Goal: Transaction & Acquisition: Purchase product/service

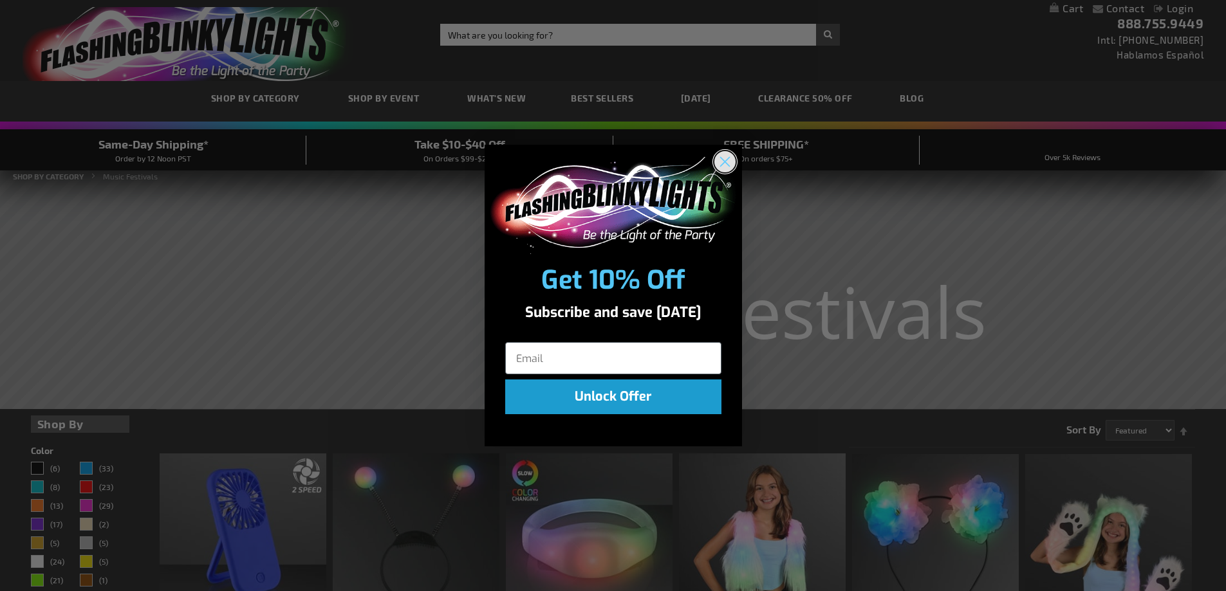
click at [730, 160] on circle "Close dialog" at bounding box center [724, 161] width 21 height 21
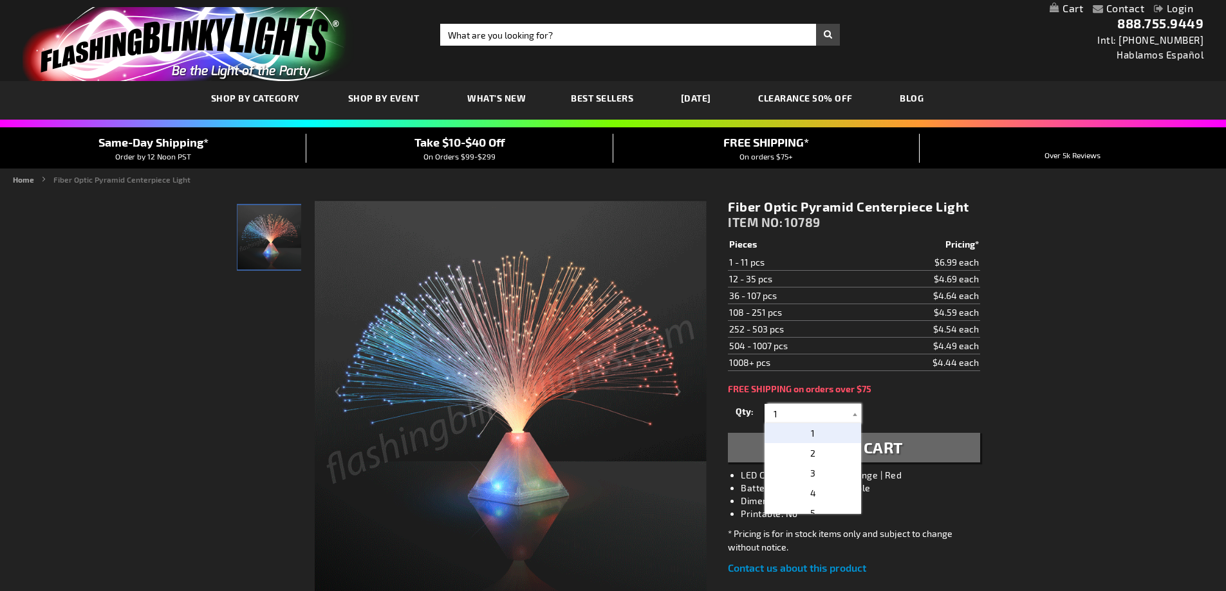
click at [784, 414] on input "1" at bounding box center [814, 413] width 93 height 19
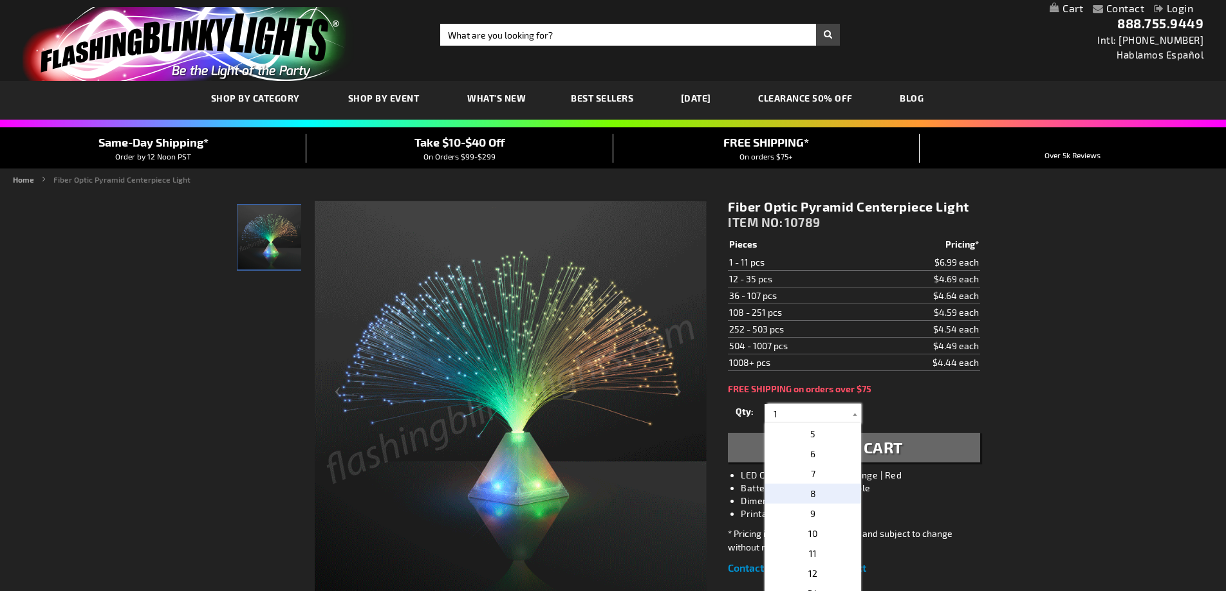
scroll to position [193, 0]
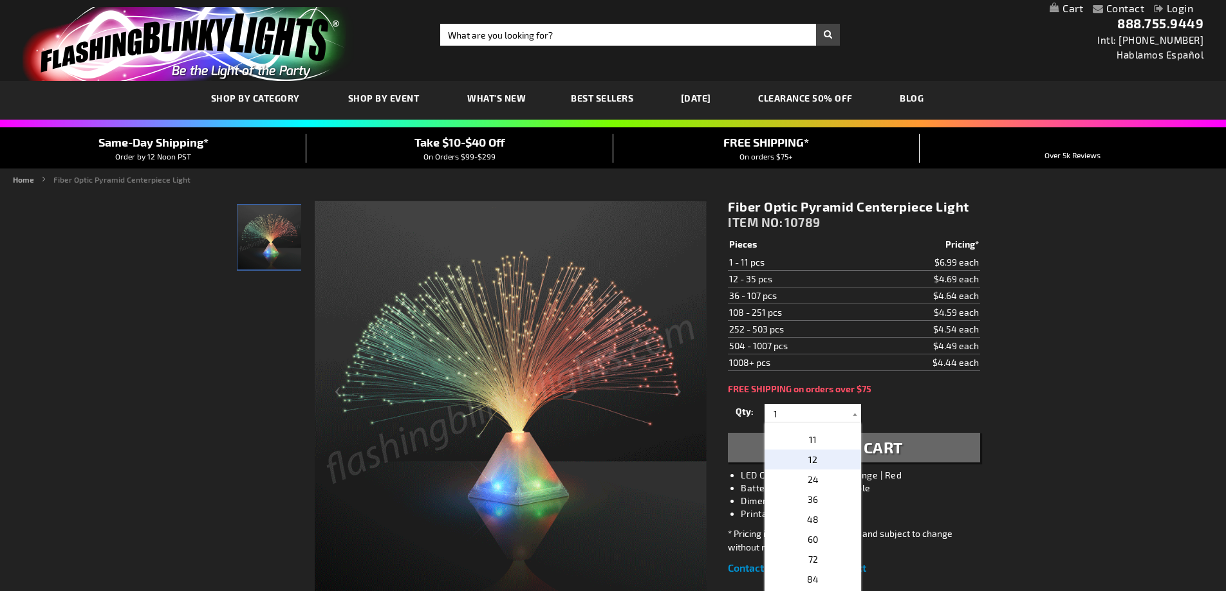
click at [808, 463] on span "12" at bounding box center [812, 459] width 9 height 11
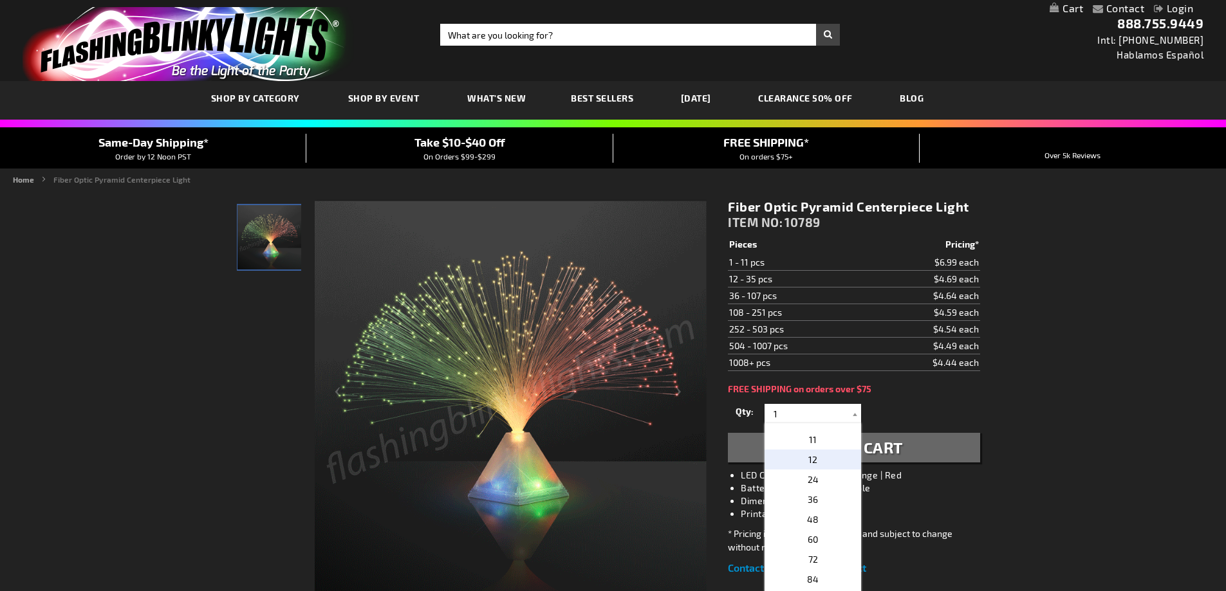
type input "12"
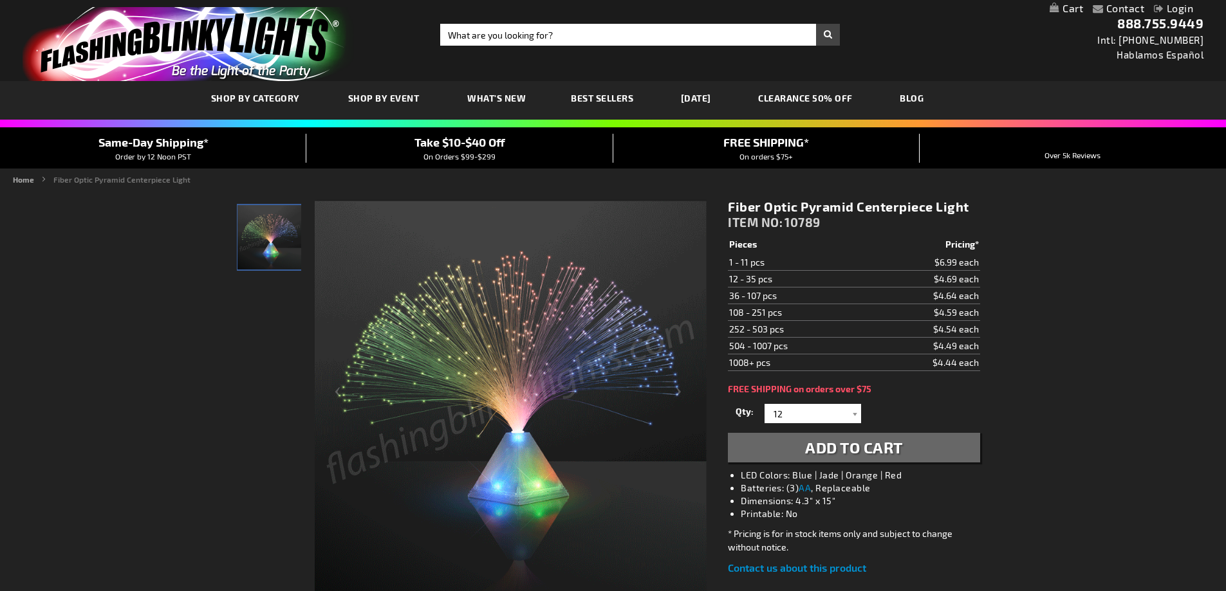
click at [822, 448] on span "Add to Cart" at bounding box center [854, 447] width 98 height 19
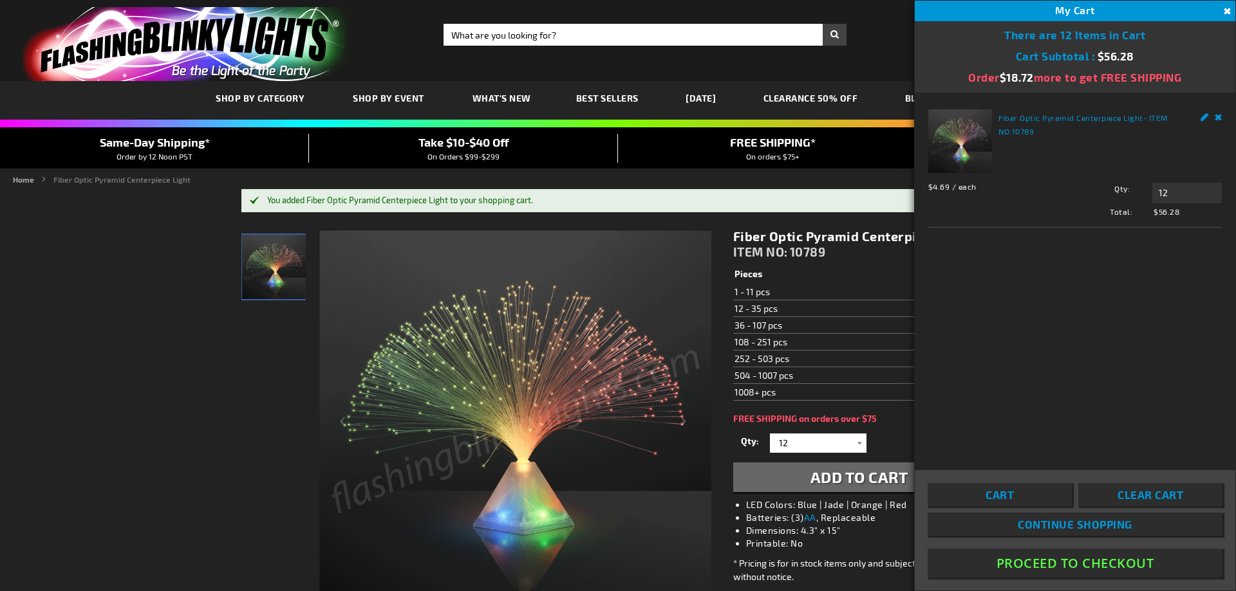
click at [1059, 565] on button "Proceed To Checkout" at bounding box center [1074, 563] width 295 height 29
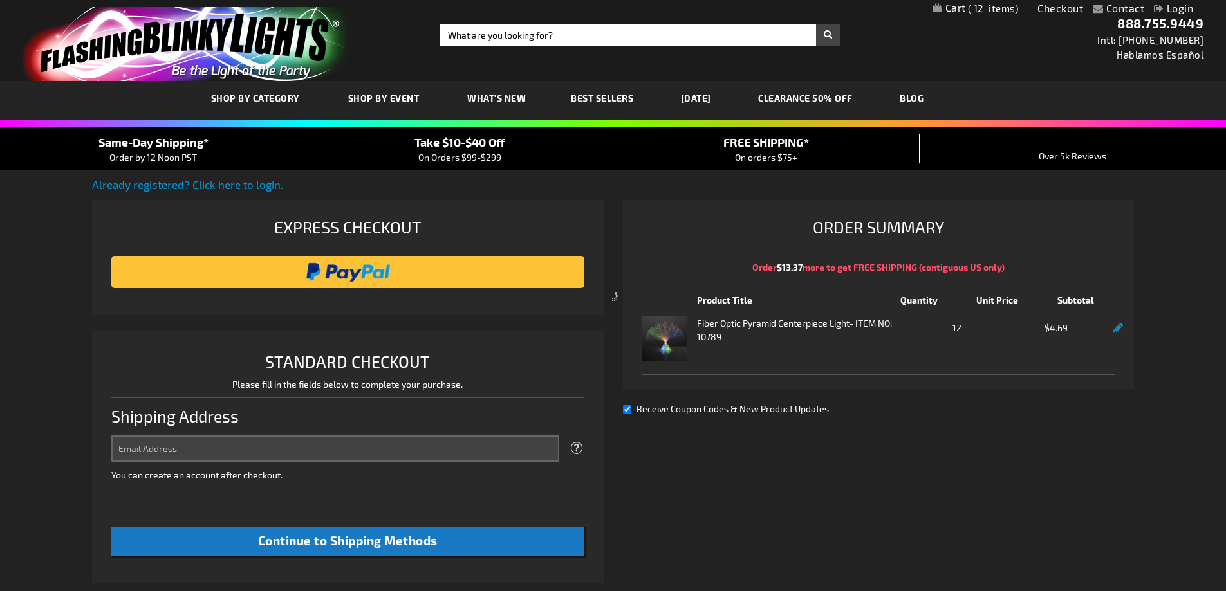
select select "US"
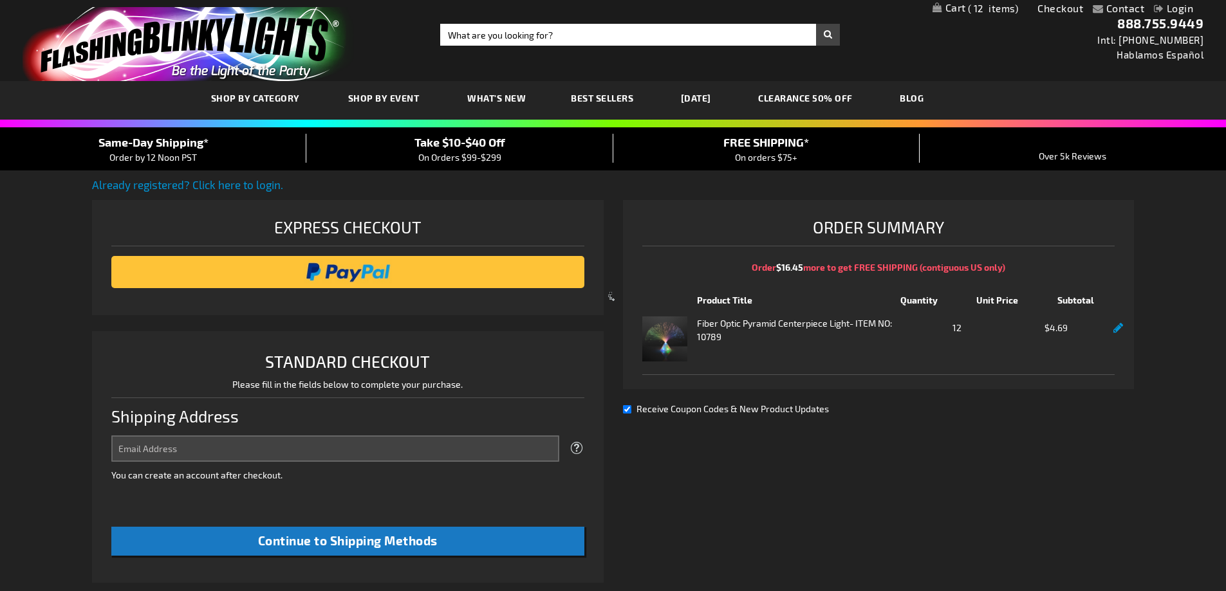
select select "US"
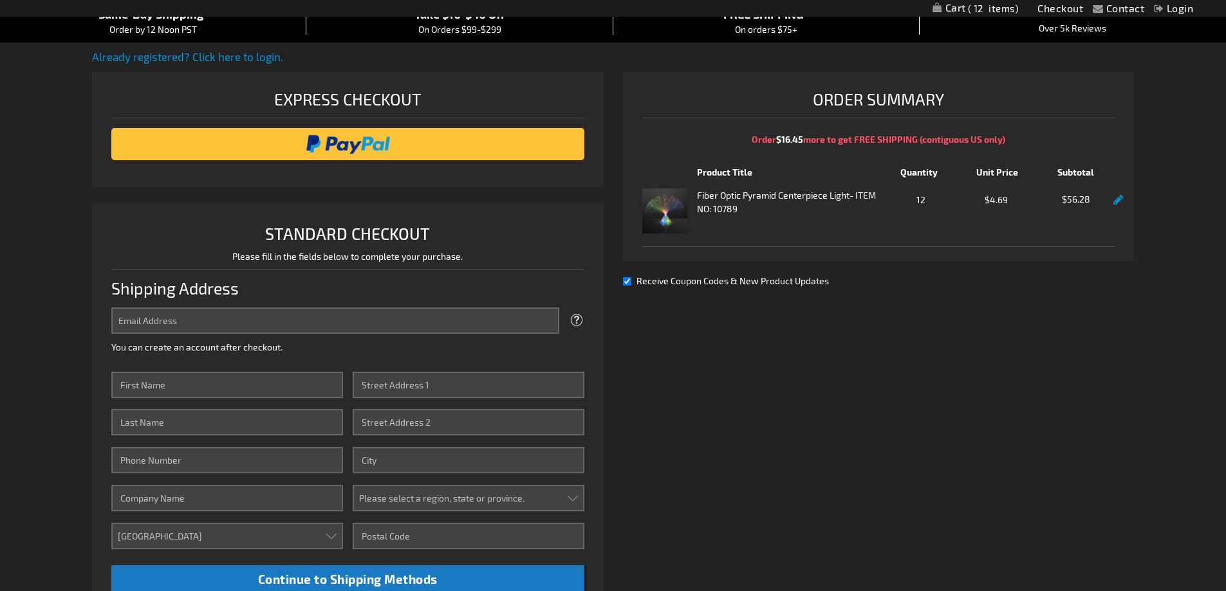
scroll to position [129, 0]
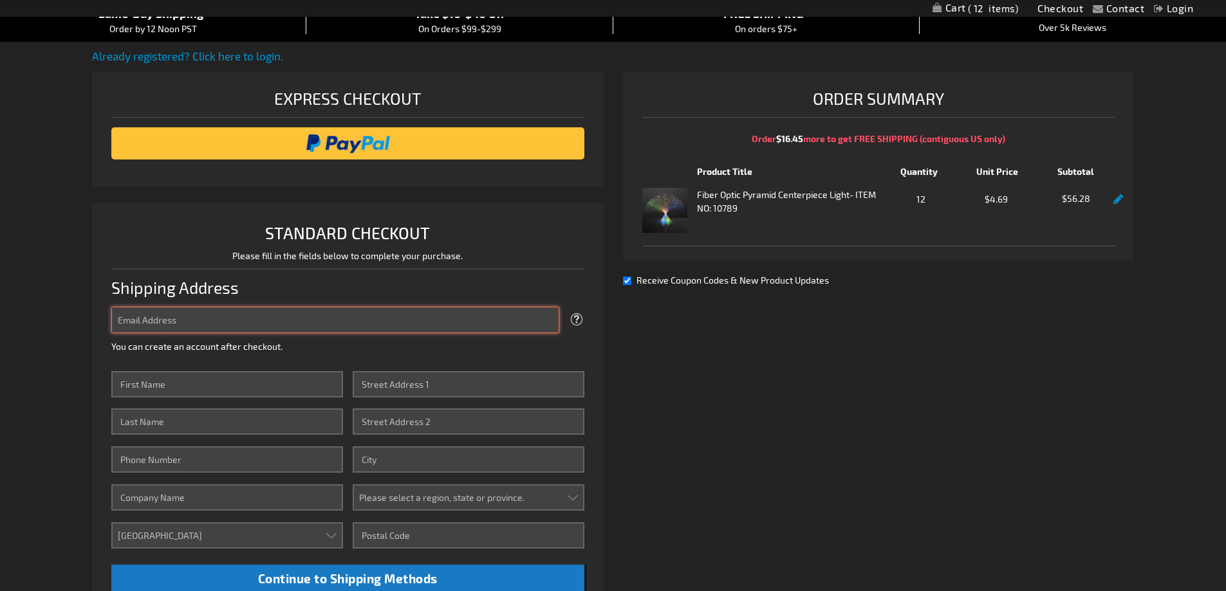
click at [445, 322] on input "Email Address" at bounding box center [335, 320] width 448 height 26
type input "abigail.wissmann@enersys.com"
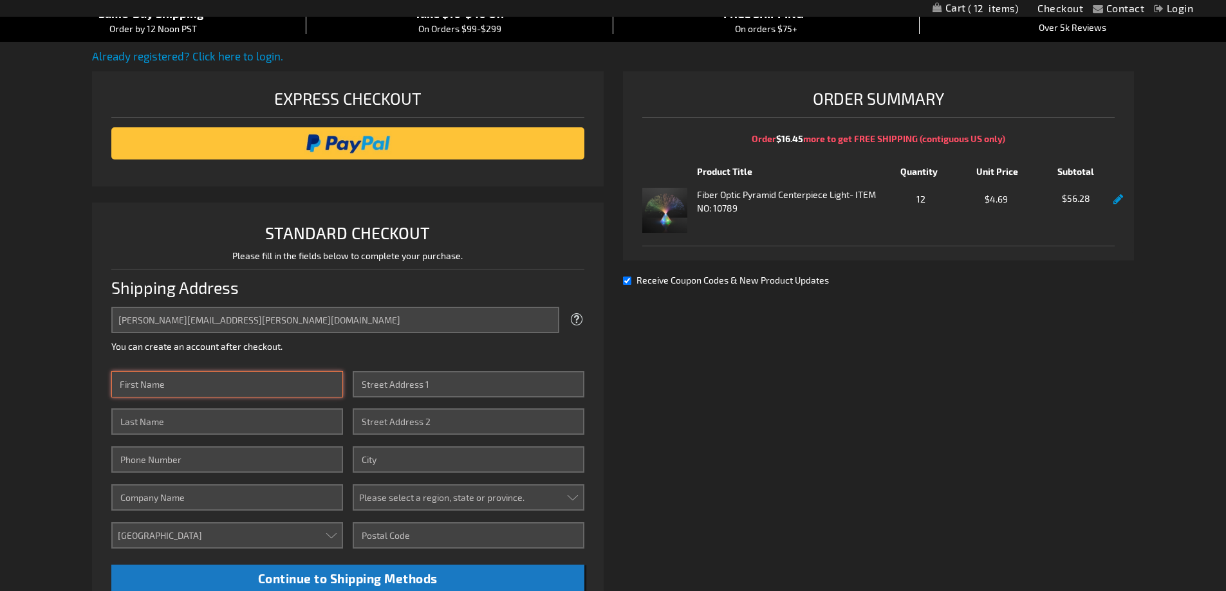
click at [268, 389] on input "First Name" at bounding box center [227, 384] width 232 height 26
type input "Abigail"
type input "Wissmann"
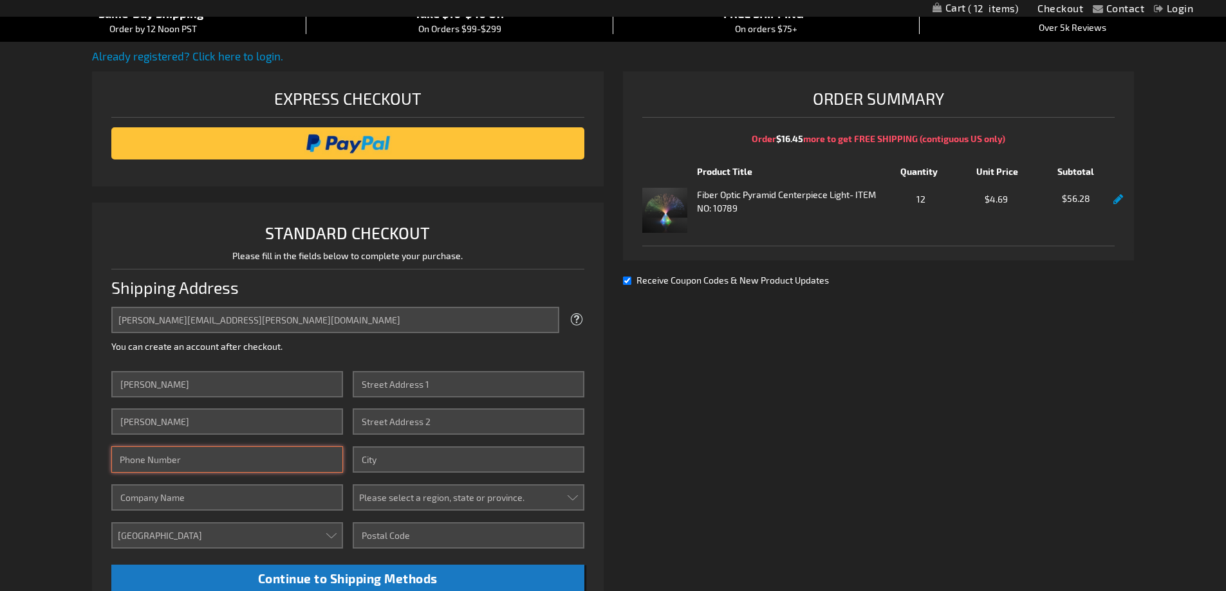
type input "6107812237"
type input "120 W 33rd Street"
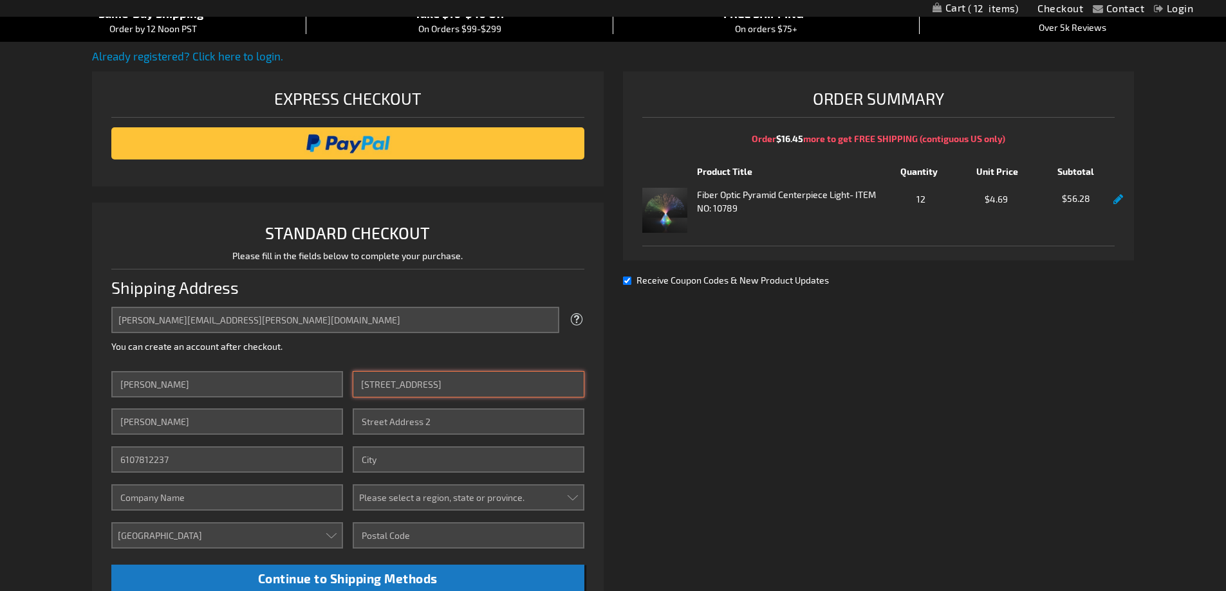
type input "READING"
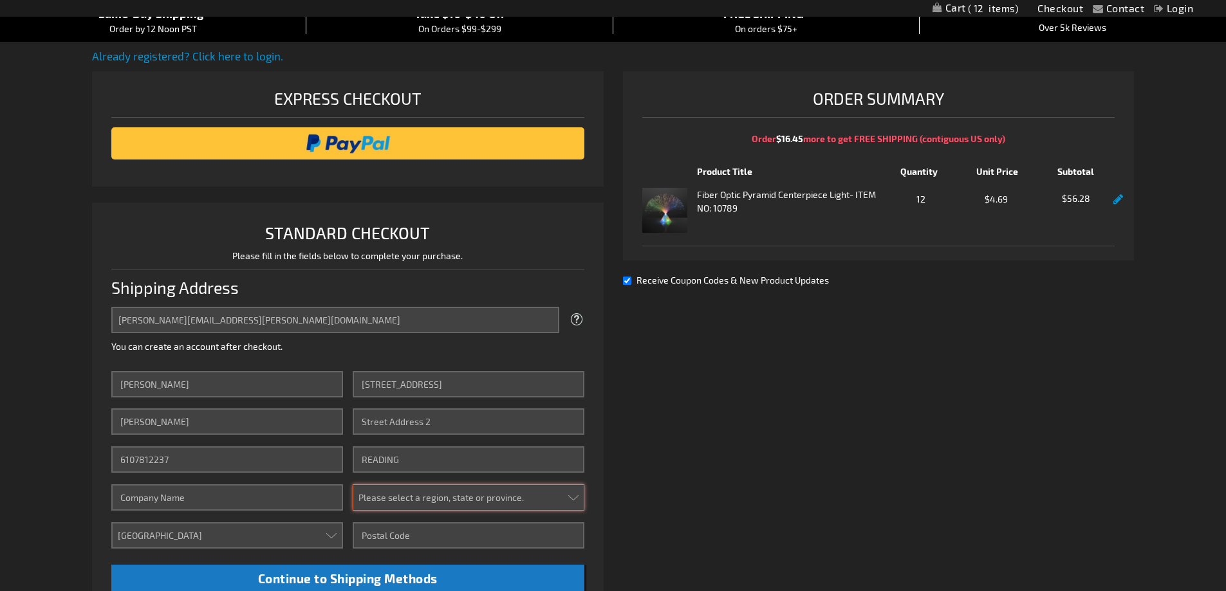
select select "51"
type input "19606"
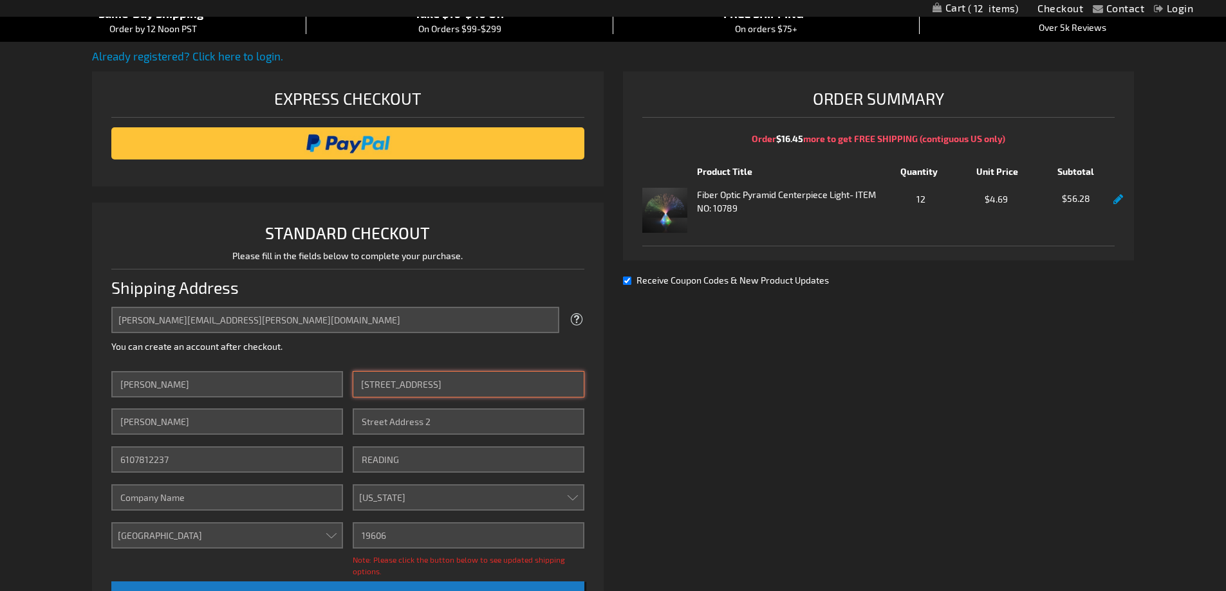
click at [477, 386] on input "120 W 33rd Street" at bounding box center [469, 384] width 232 height 26
type input "2366 Bernville Road"
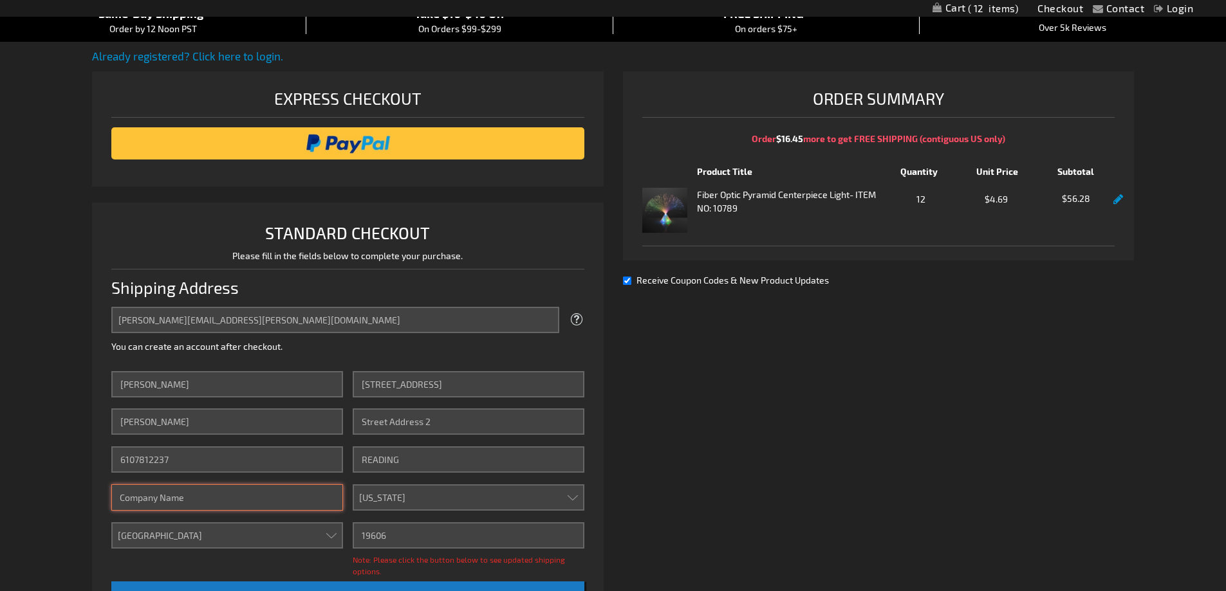
click at [225, 505] on input "Company" at bounding box center [227, 498] width 232 height 26
type input "EnerSys"
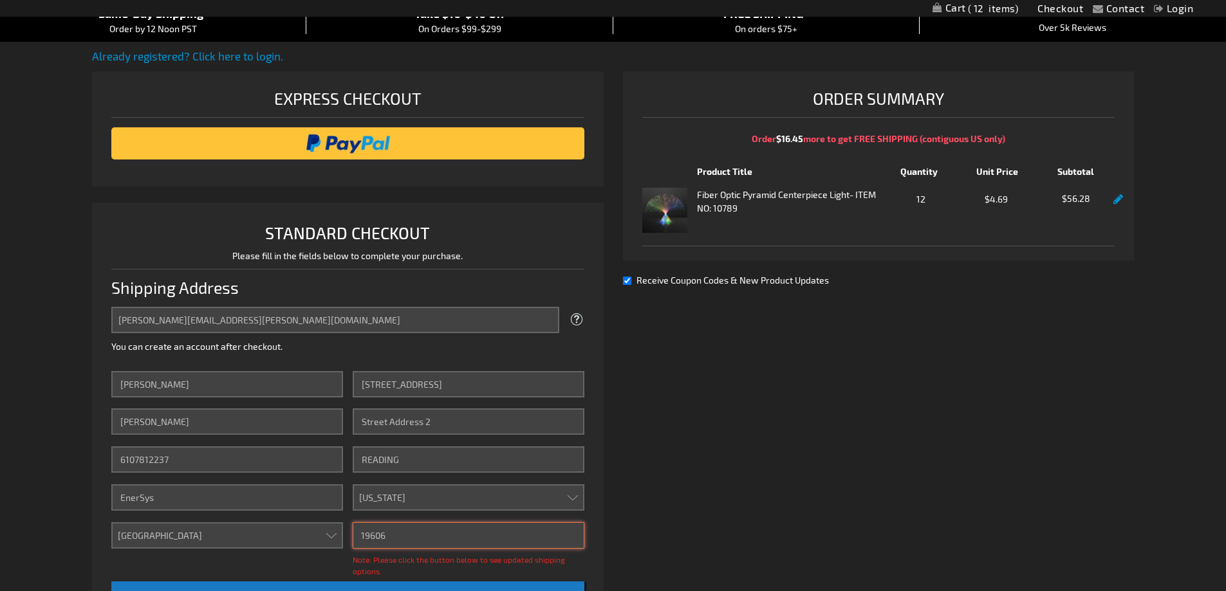
click at [404, 535] on input "19606" at bounding box center [469, 536] width 232 height 26
type input "19605"
click at [727, 466] on div "Already registered? Click here to login. Shipping Review & Payments Estimated T…" at bounding box center [613, 418] width 1042 height 741
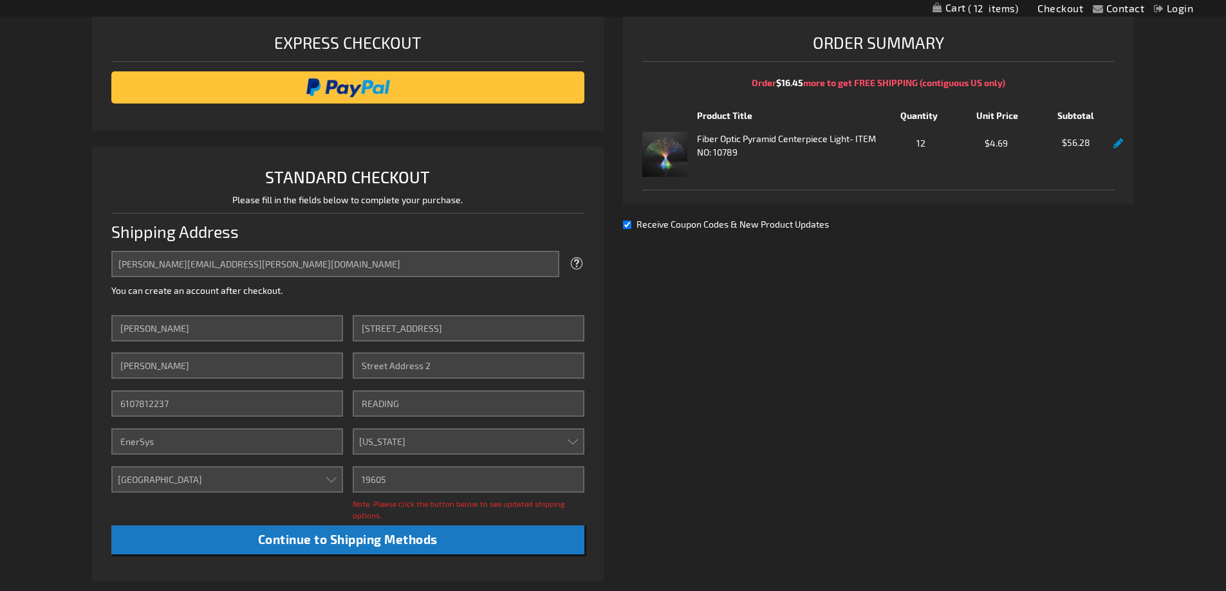
scroll to position [322, 0]
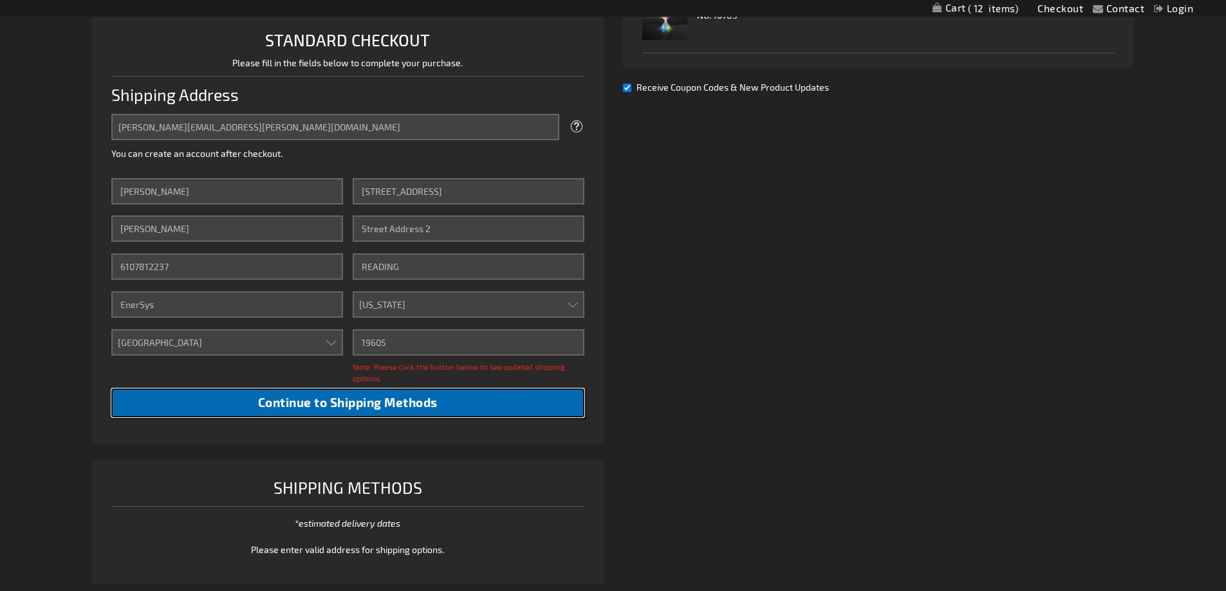
click at [423, 398] on span "Continue to Shipping Methods" at bounding box center [348, 402] width 180 height 15
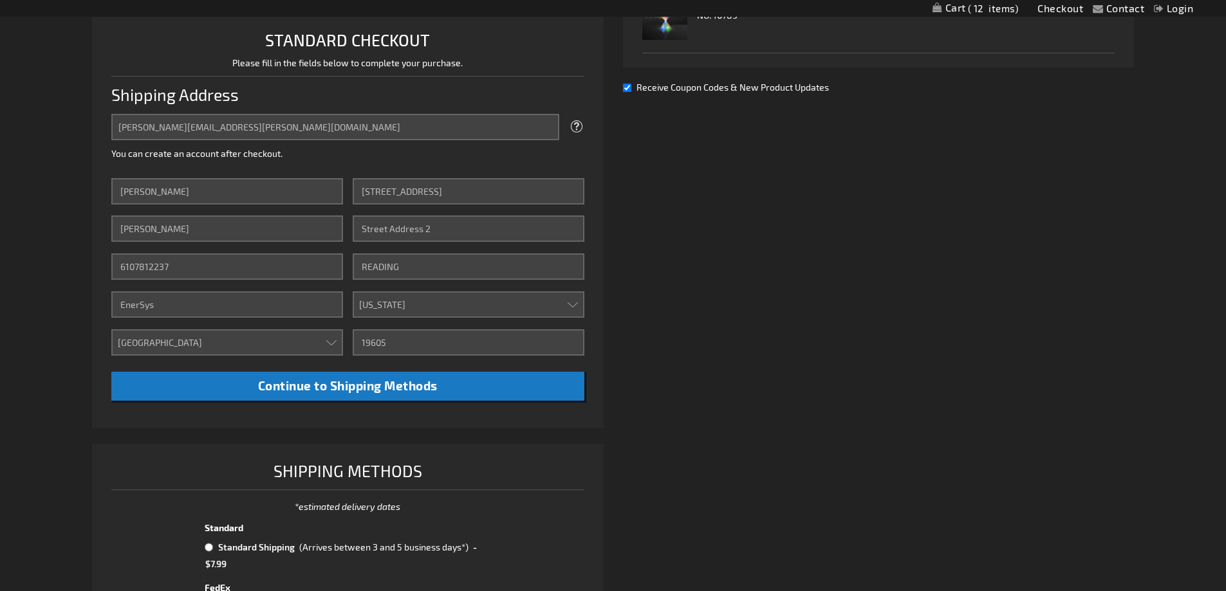
scroll to position [515, 0]
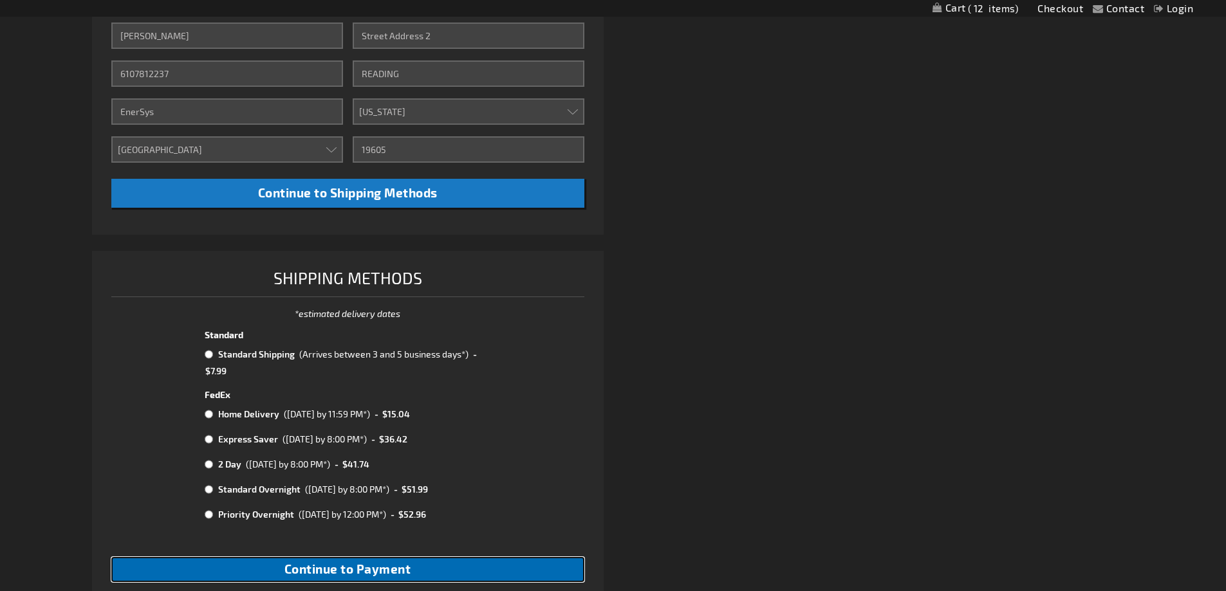
click at [269, 569] on button "Continue to Payment" at bounding box center [347, 569] width 473 height 25
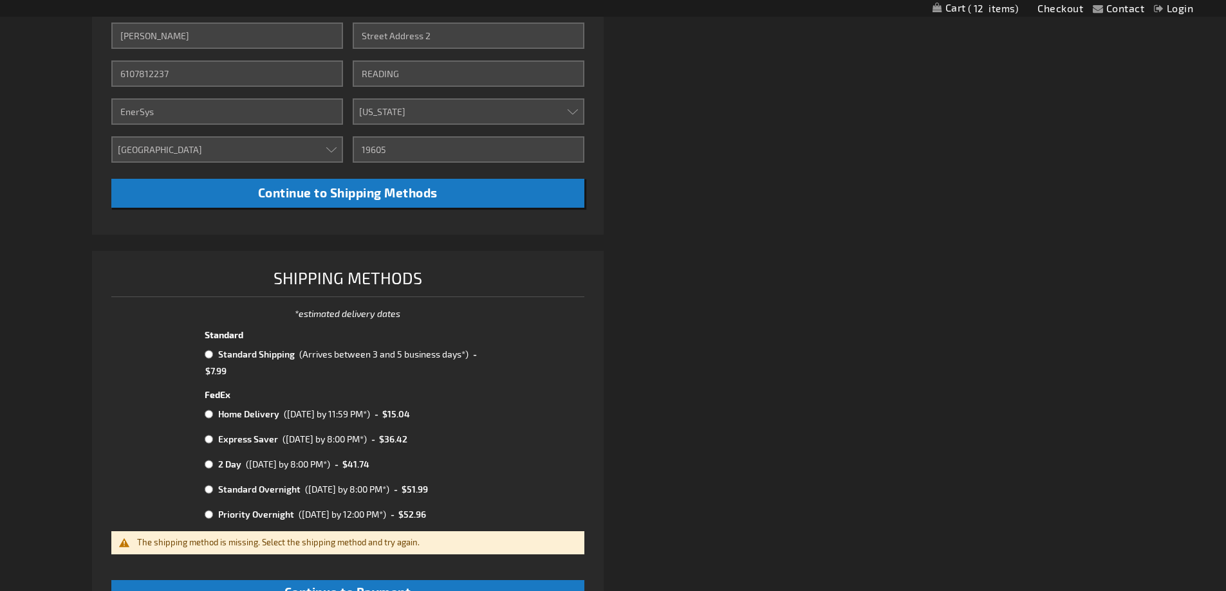
click at [210, 359] on input "radio" at bounding box center [209, 354] width 8 height 10
radio input "true"
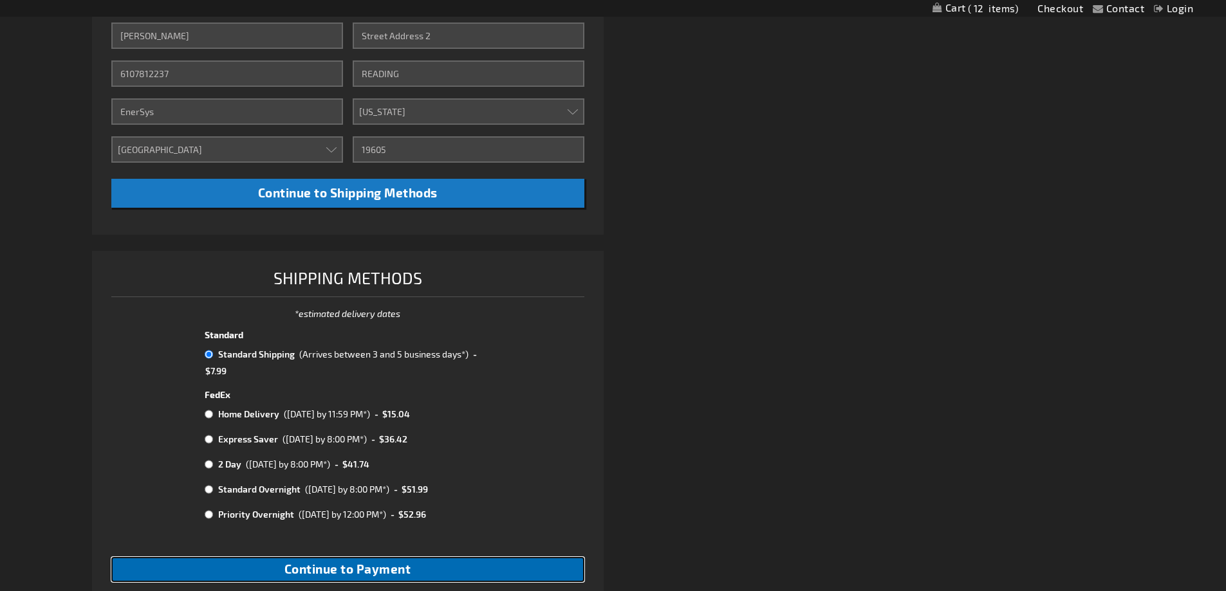
click at [326, 572] on span "Continue to Payment" at bounding box center [347, 569] width 127 height 15
checkbox input "true"
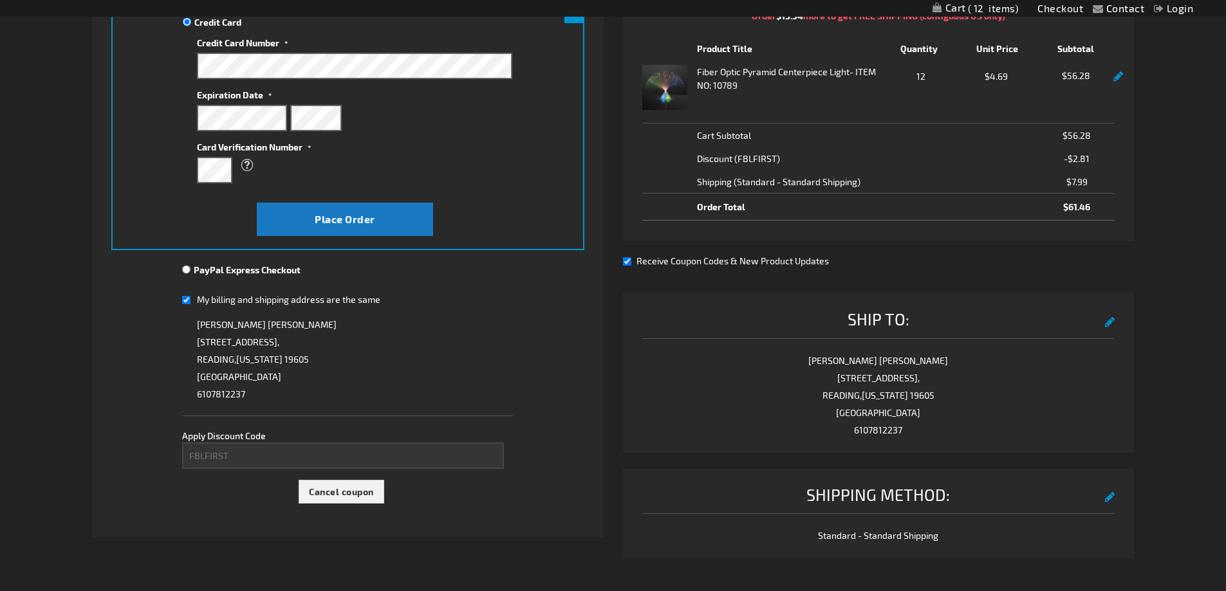
scroll to position [322, 0]
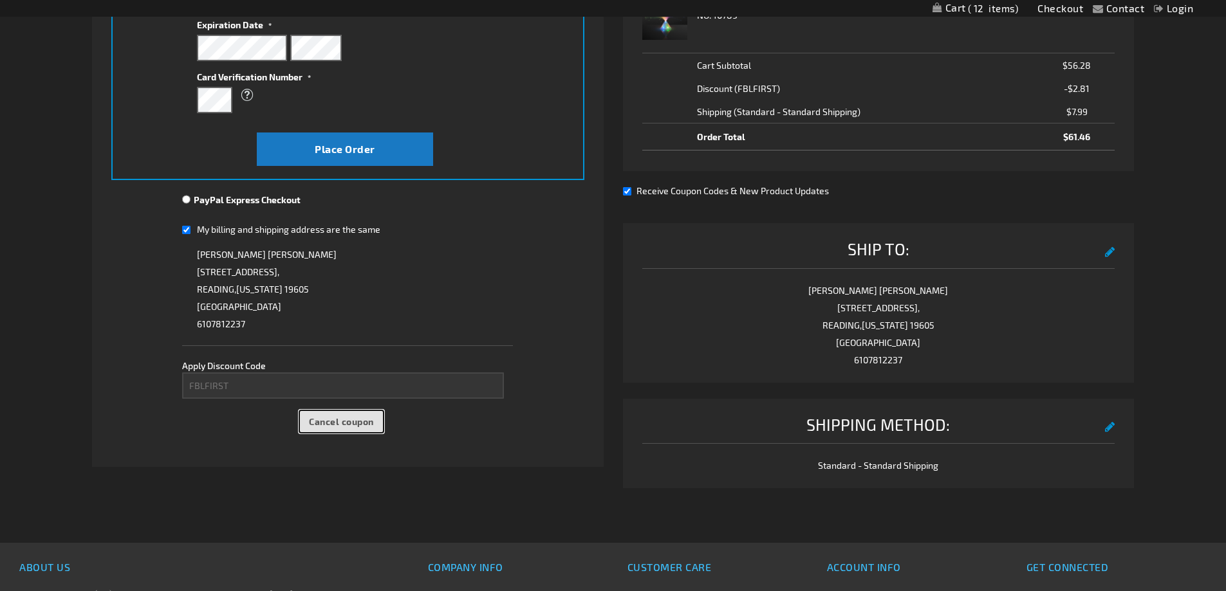
click at [331, 420] on span "Cancel coupon" at bounding box center [341, 421] width 65 height 11
click at [254, 386] on div "Please wait..." at bounding box center [613, 295] width 1226 height 591
click at [212, 386] on div "Please wait..." at bounding box center [613, 295] width 1226 height 591
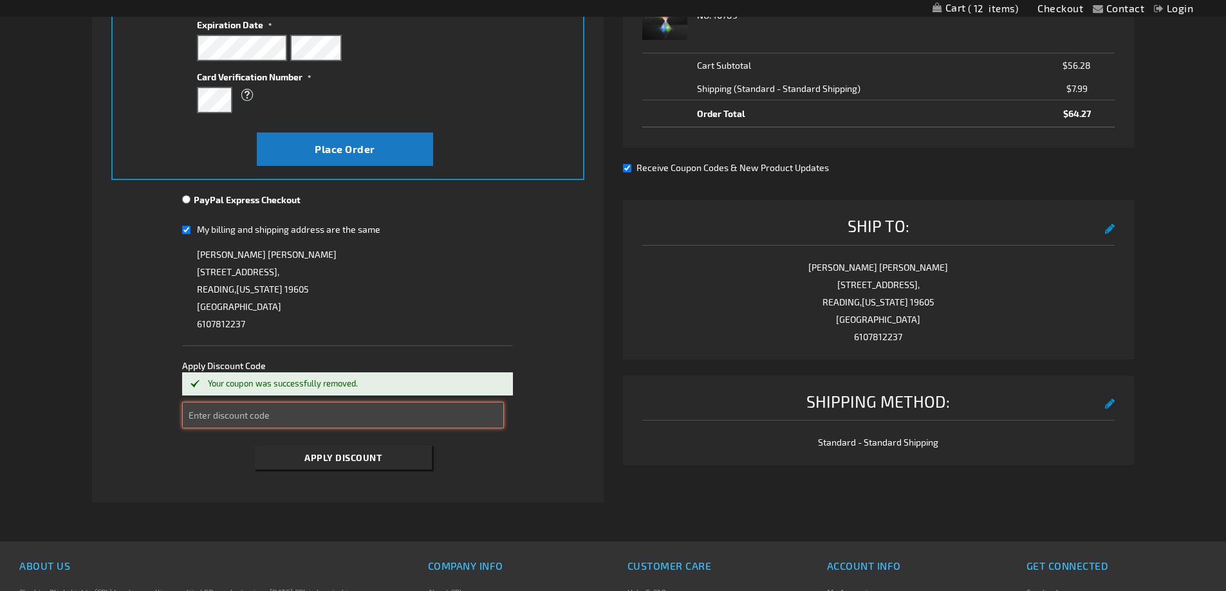
click at [224, 414] on input "Enter discount code" at bounding box center [343, 415] width 322 height 26
paste input "9Z15ZMB7D9"
type input "9Z15ZMB7D9"
click at [302, 460] on button "Apply Discount" at bounding box center [343, 458] width 177 height 24
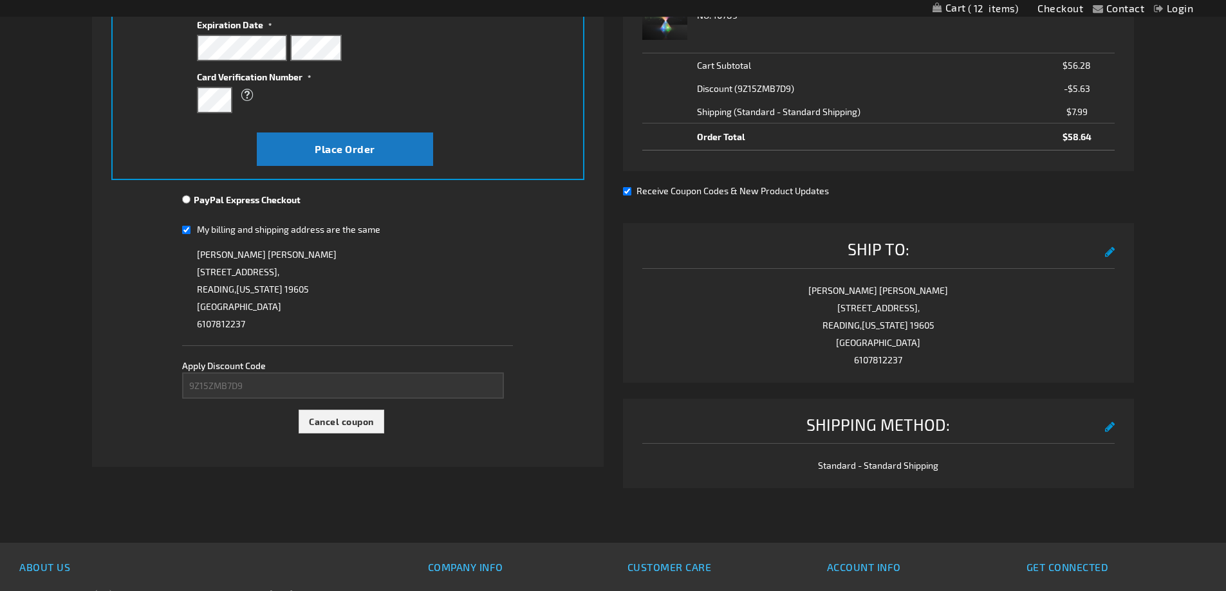
click at [629, 189] on input "Receive Coupon Codes & New Product Updates" at bounding box center [627, 191] width 8 height 8
checkbox input "false"
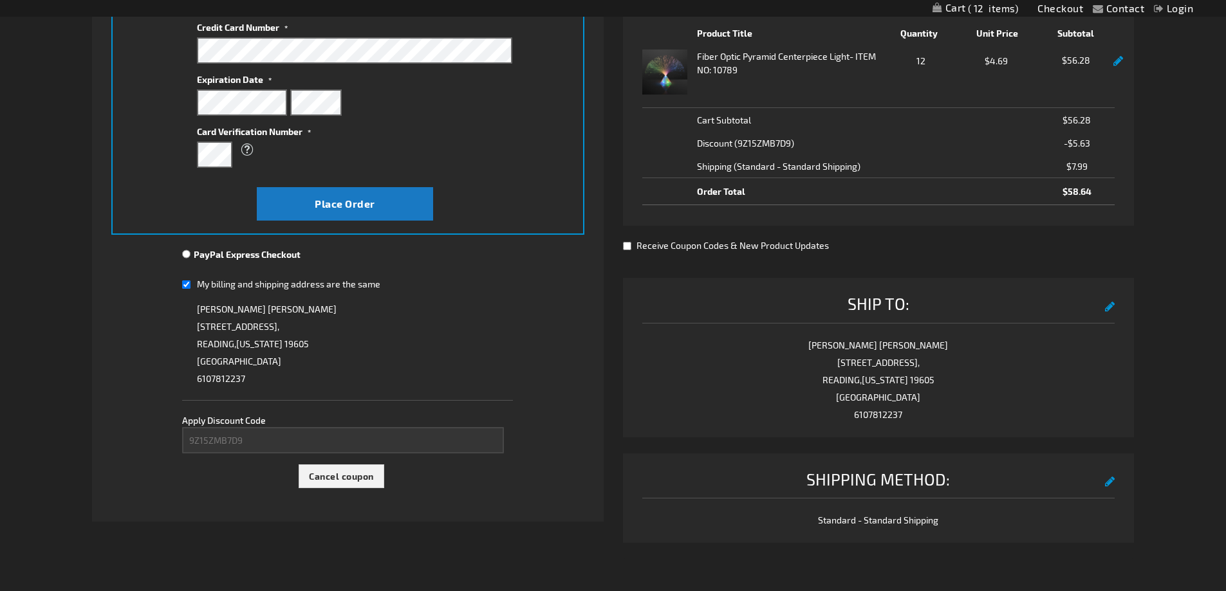
scroll to position [129, 0]
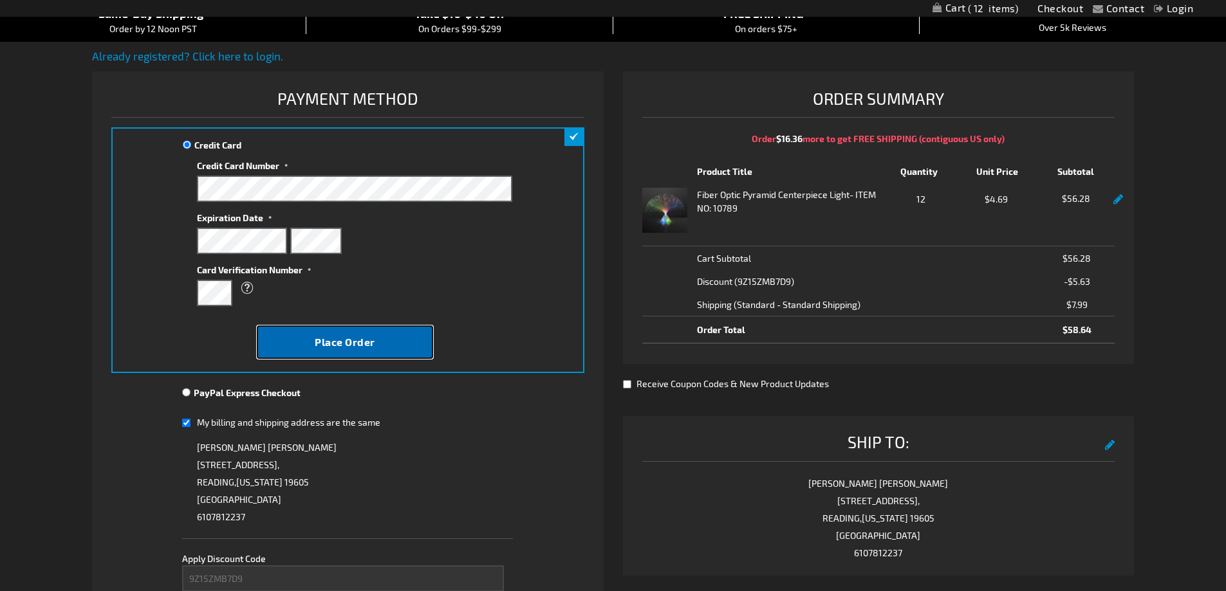
click at [387, 340] on button "Place Order" at bounding box center [345, 342] width 176 height 33
